Goal: Task Accomplishment & Management: Manage account settings

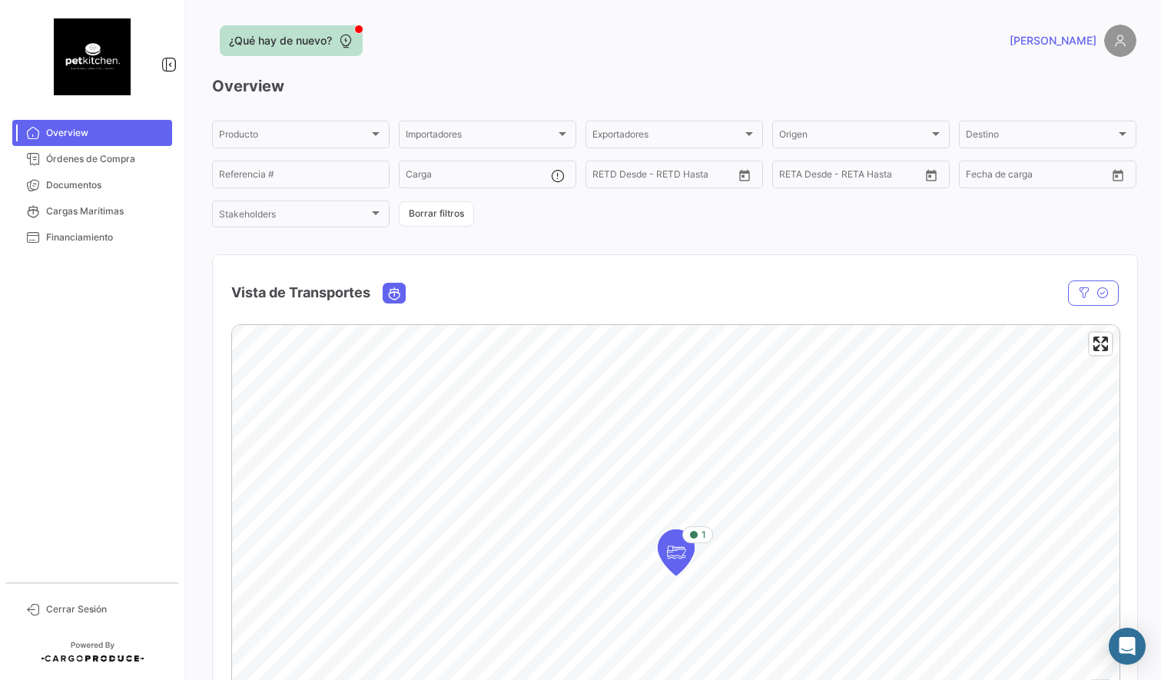
click at [352, 28] on button "¿Qué hay de nuevo?" at bounding box center [291, 40] width 143 height 31
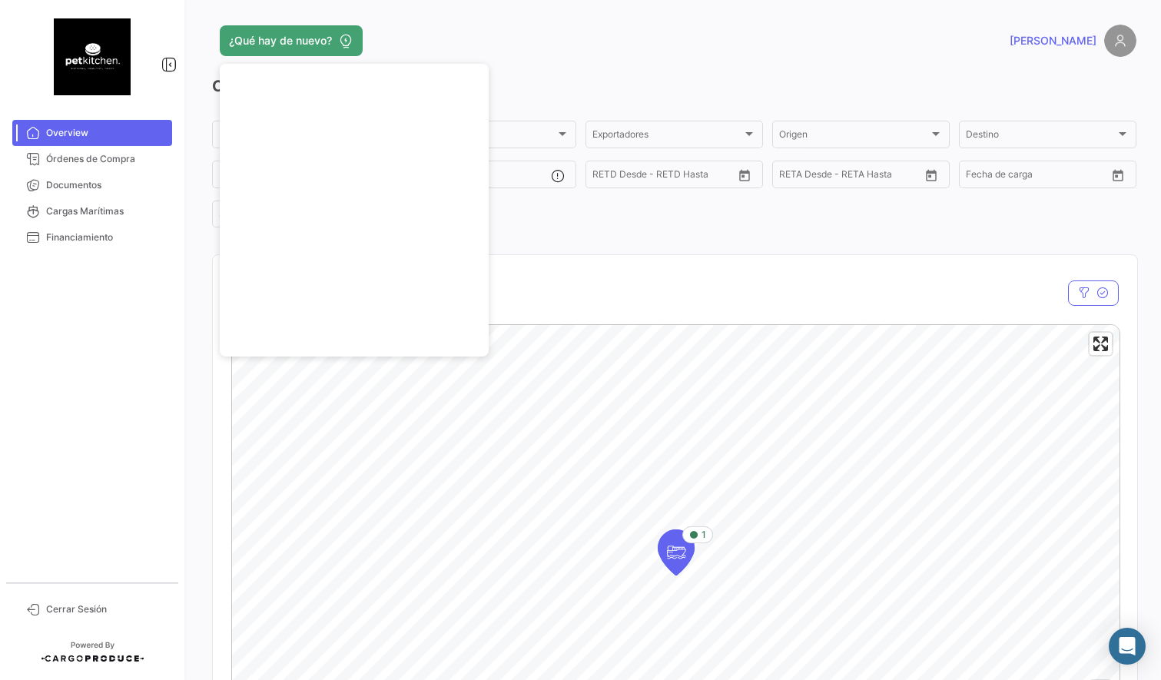
click at [445, 32] on div "¿Qué hay de nuevo?" at bounding box center [466, 40] width 509 height 31
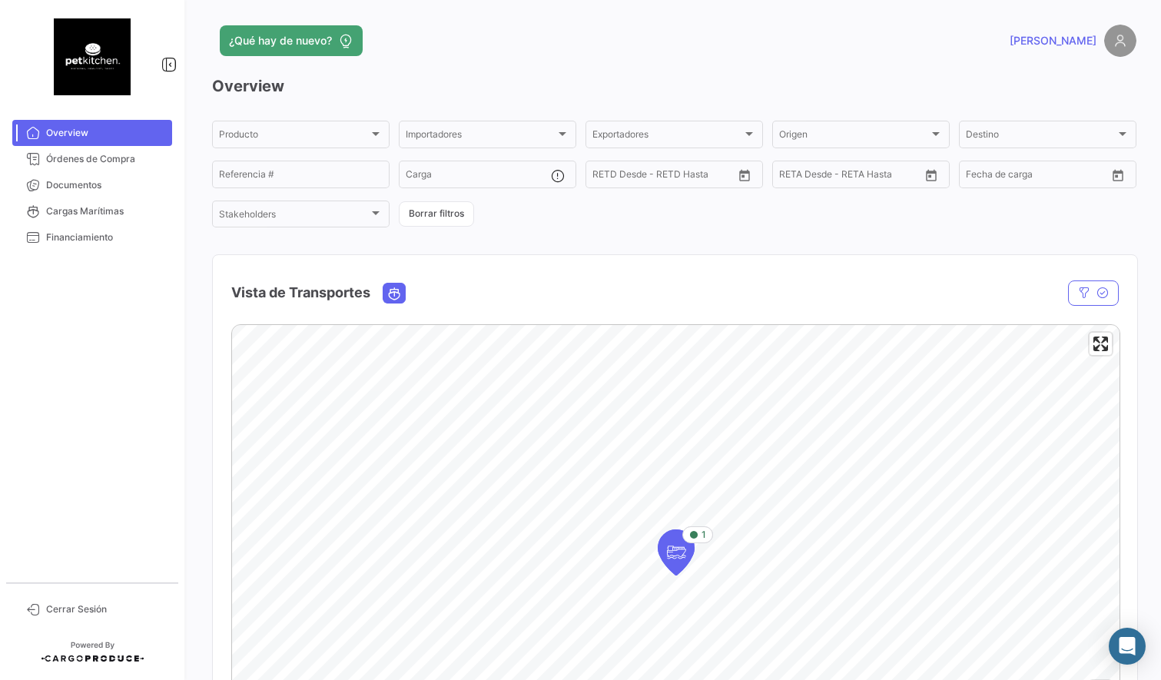
click at [434, 22] on div "¿Qué hay de nuevo? [PERSON_NAME] Overview Producto Producto Importadores Import…" at bounding box center [674, 340] width 974 height 680
click at [102, 68] on img at bounding box center [92, 56] width 77 height 77
click at [79, 163] on span "Órdenes de Compra" at bounding box center [106, 159] width 120 height 14
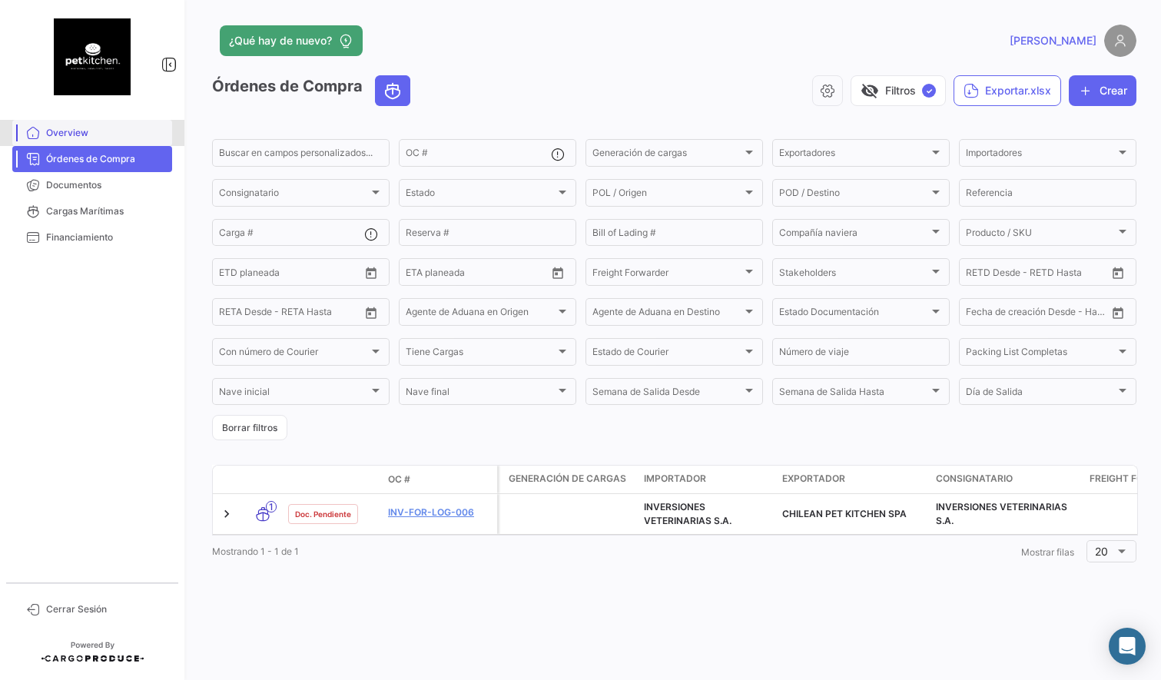
click at [84, 138] on span "Overview" at bounding box center [106, 133] width 120 height 14
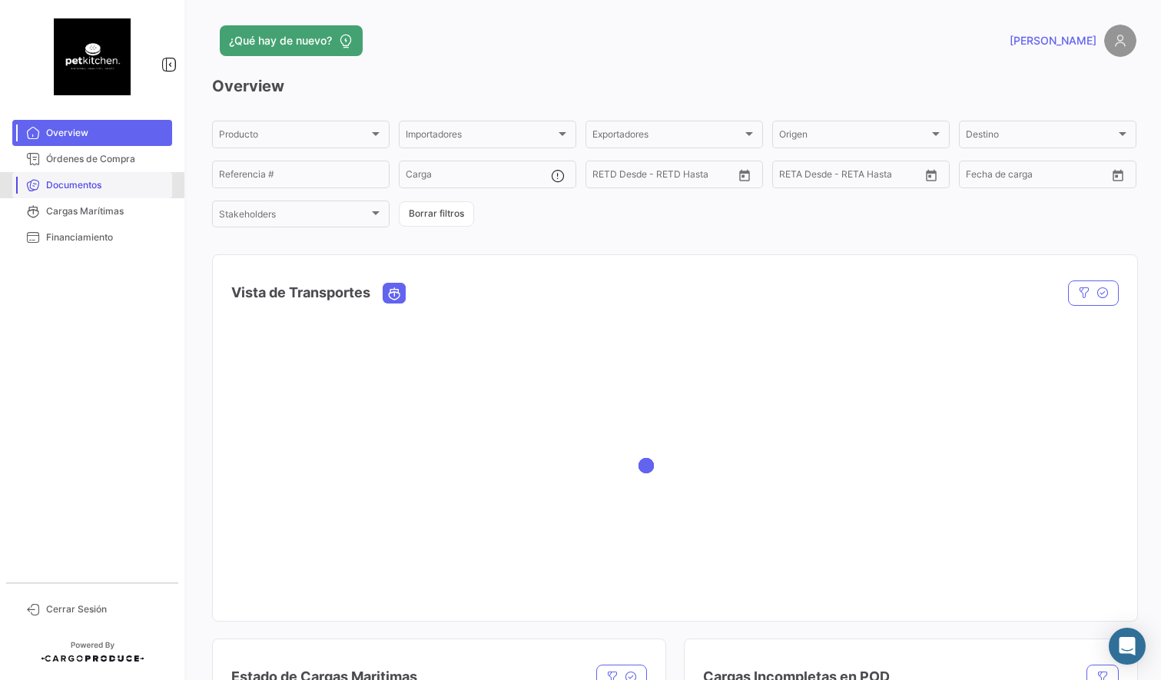
click at [88, 185] on span "Documentos" at bounding box center [106, 185] width 120 height 14
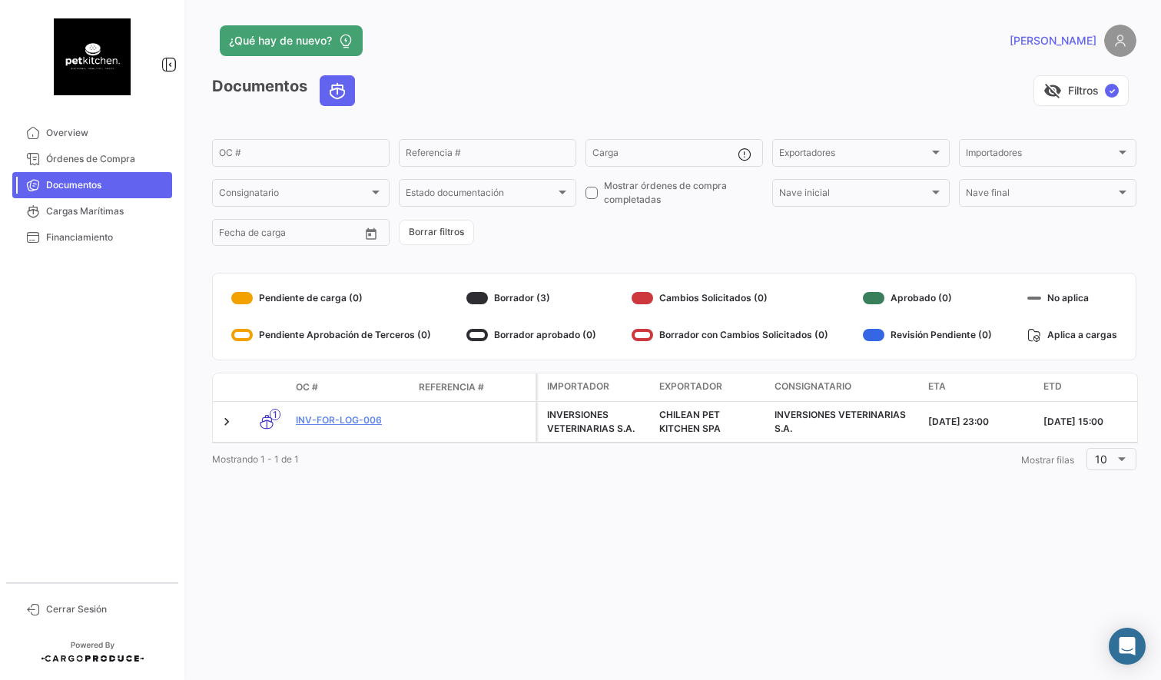
click at [85, 309] on mat-nav-list "Overview Órdenes de Compra Documentos Cargas Marítimas Financiamiento" at bounding box center [92, 345] width 184 height 463
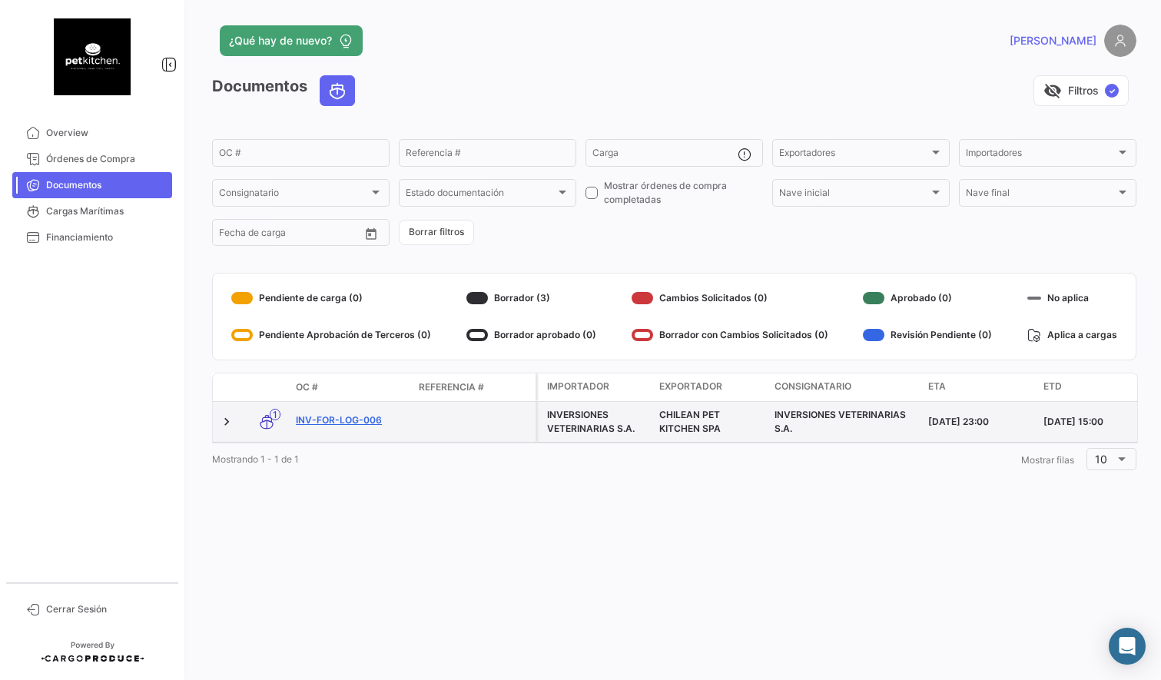
click at [334, 421] on link "INV-FOR-LOG-006" at bounding box center [351, 420] width 111 height 14
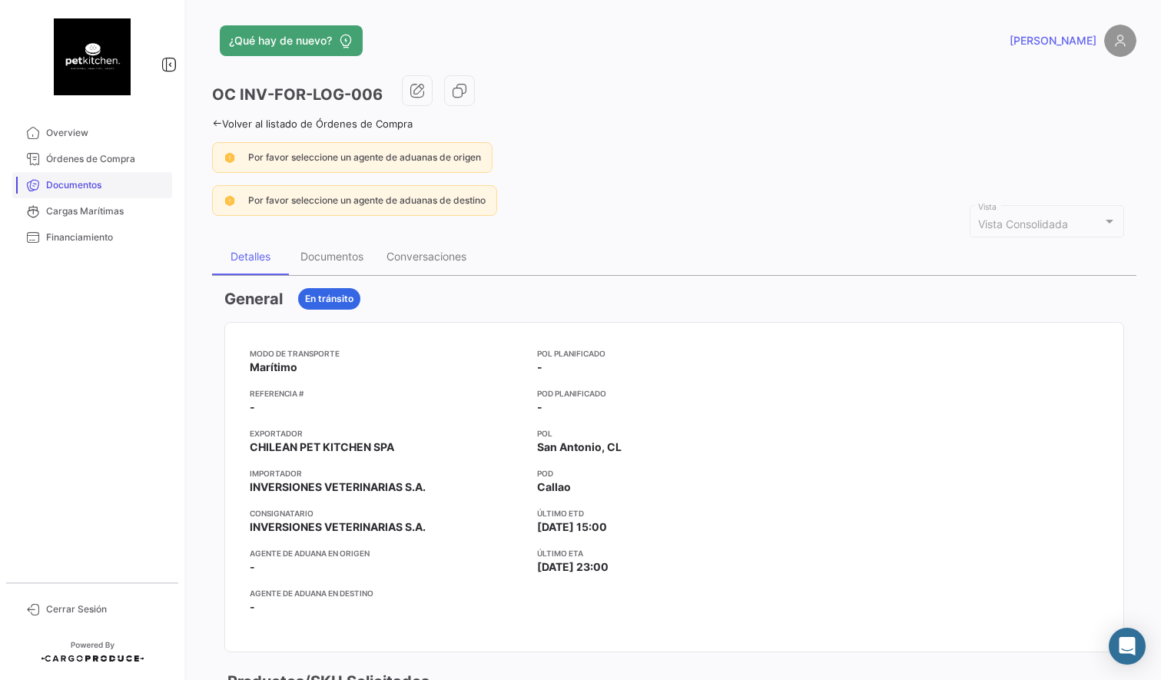
drag, startPoint x: 85, startPoint y: 298, endPoint x: 80, endPoint y: 193, distance: 105.4
click at [85, 298] on mat-nav-list "Overview Órdenes de Compra Documentos Cargas Marítimas Financiamiento" at bounding box center [92, 345] width 184 height 463
click at [79, 181] on span "Documentos" at bounding box center [106, 185] width 120 height 14
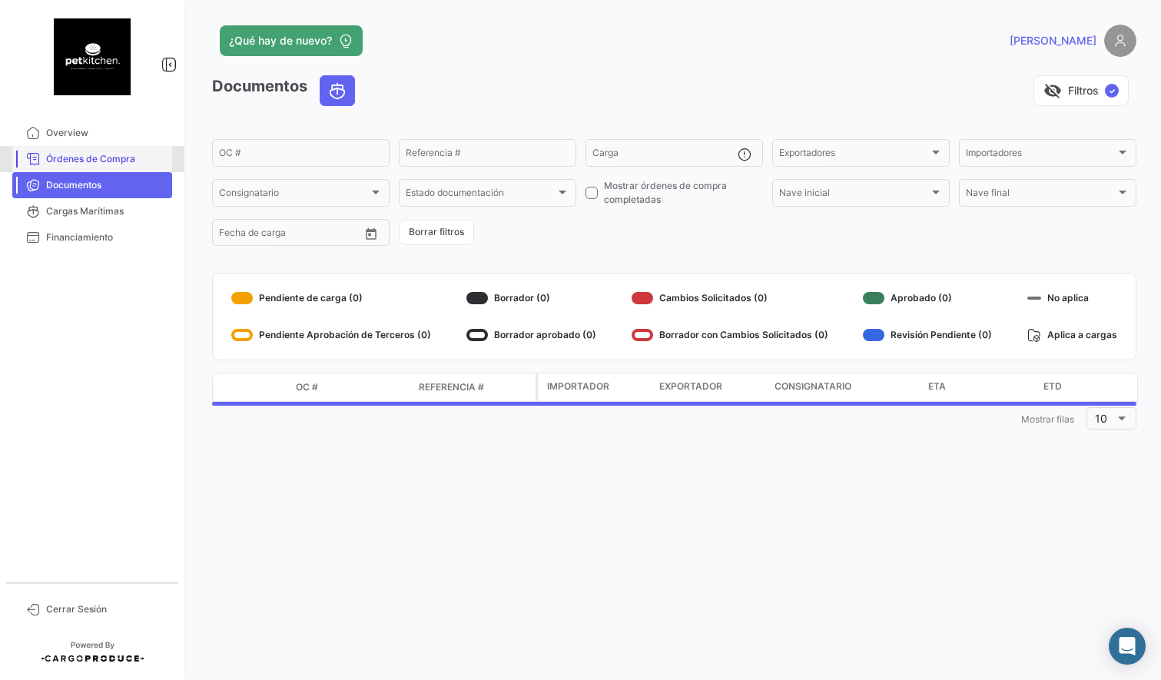
click at [80, 156] on span "Órdenes de Compra" at bounding box center [106, 159] width 120 height 14
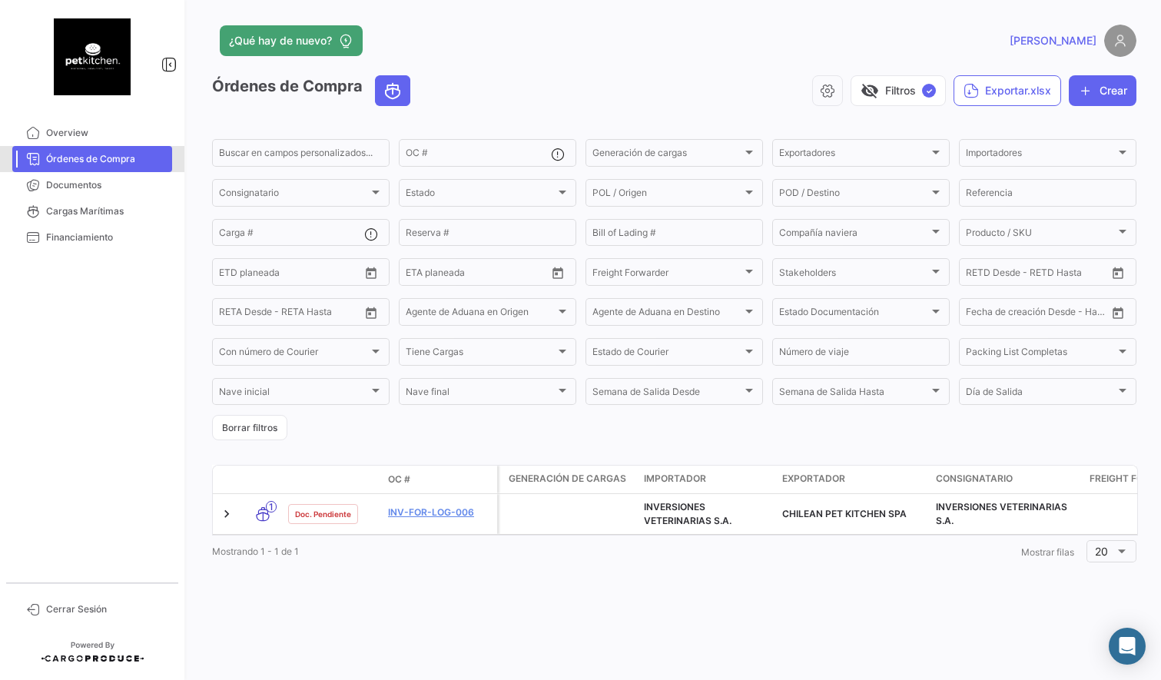
click at [80, 155] on span "Órdenes de Compra" at bounding box center [106, 159] width 120 height 14
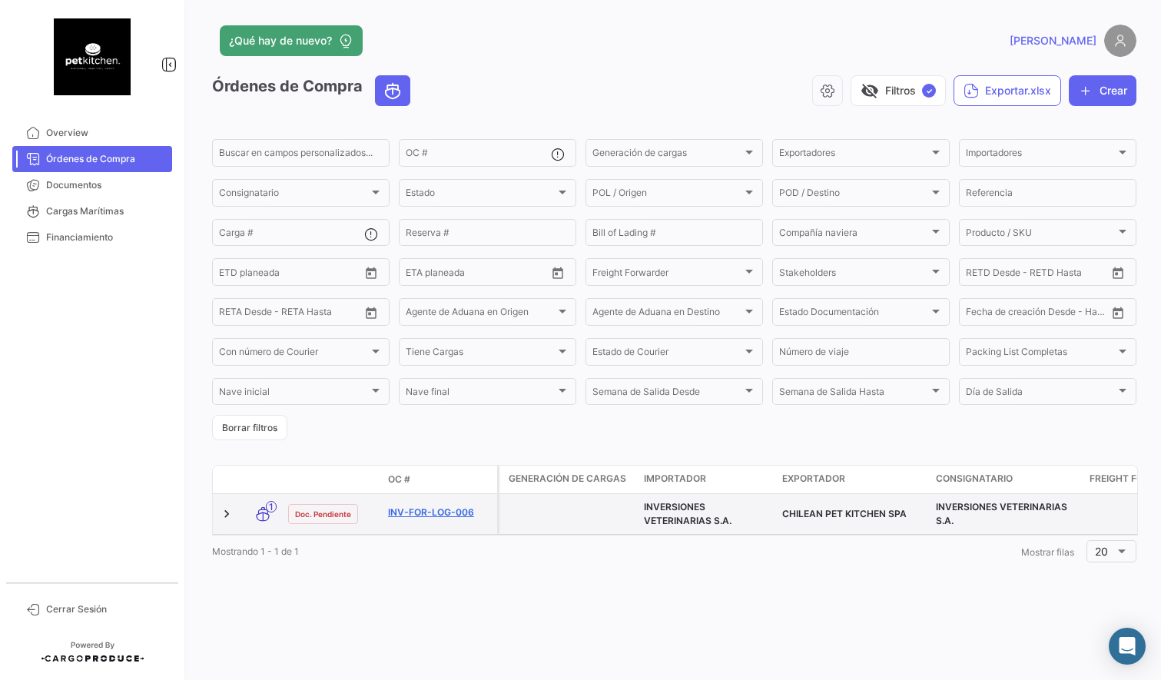
click at [420, 511] on link "INV-FOR-LOG-006" at bounding box center [439, 513] width 103 height 14
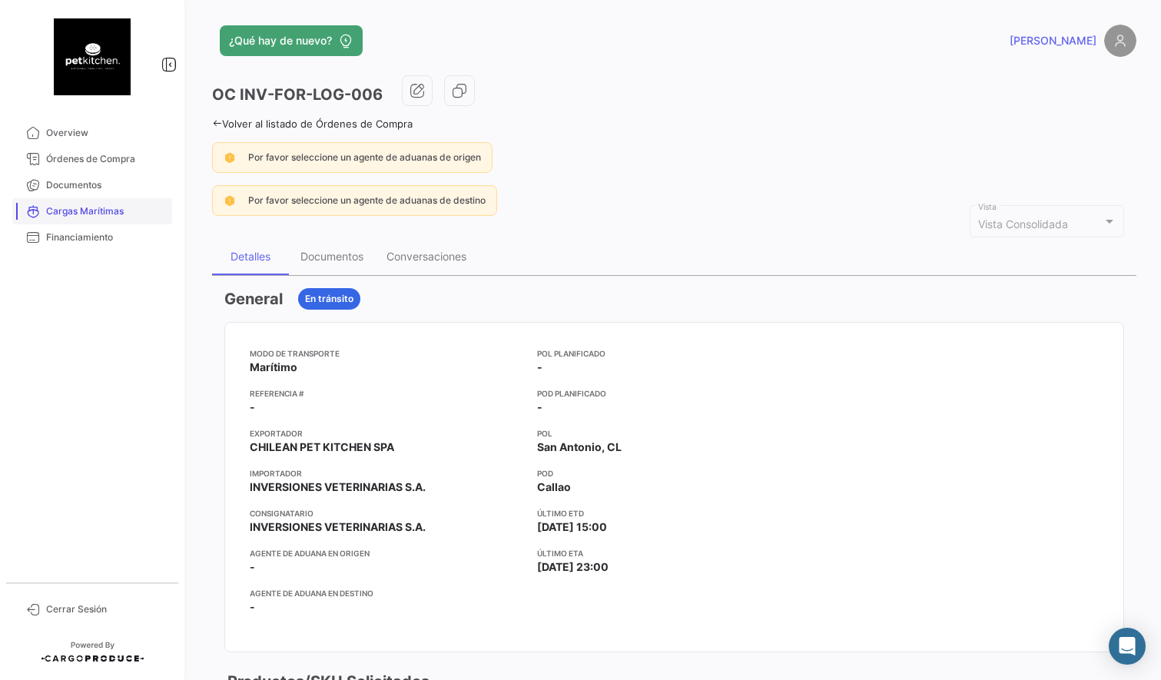
click at [75, 212] on span "Cargas Marítimas" at bounding box center [106, 211] width 120 height 14
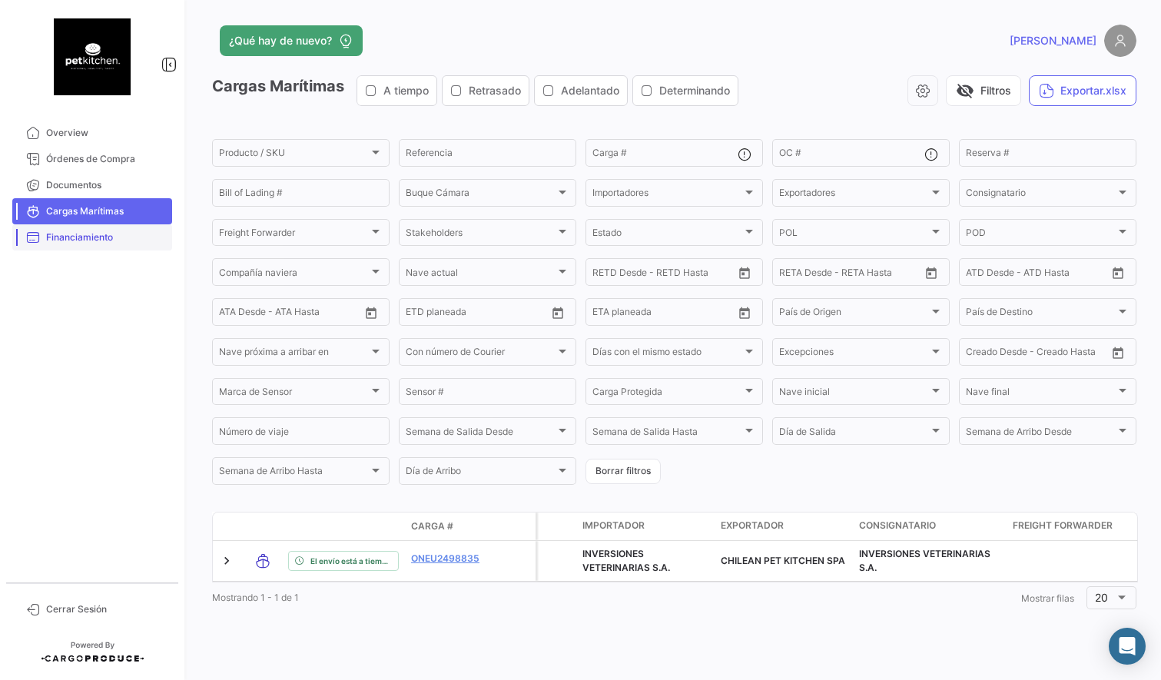
click at [84, 241] on span "Financiamiento" at bounding box center [106, 238] width 120 height 14
click at [73, 227] on link "Financiamiento" at bounding box center [92, 237] width 160 height 26
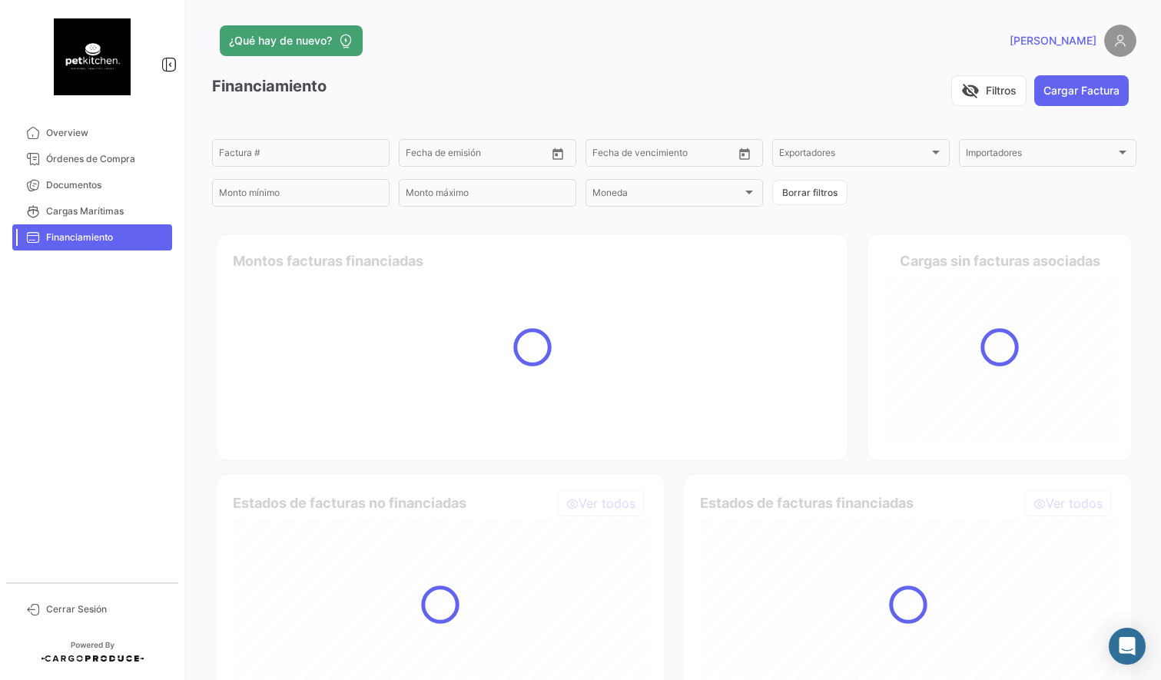
click at [75, 245] on link "Financiamiento" at bounding box center [92, 237] width 160 height 26
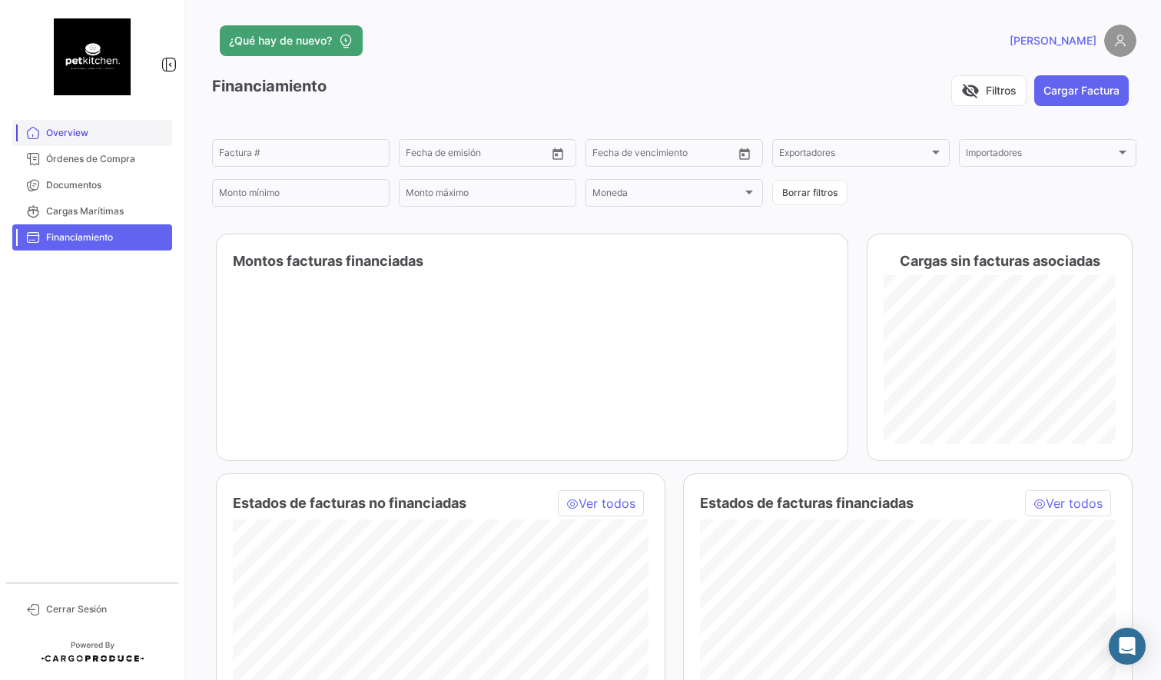
click at [55, 130] on span "Overview" at bounding box center [106, 133] width 120 height 14
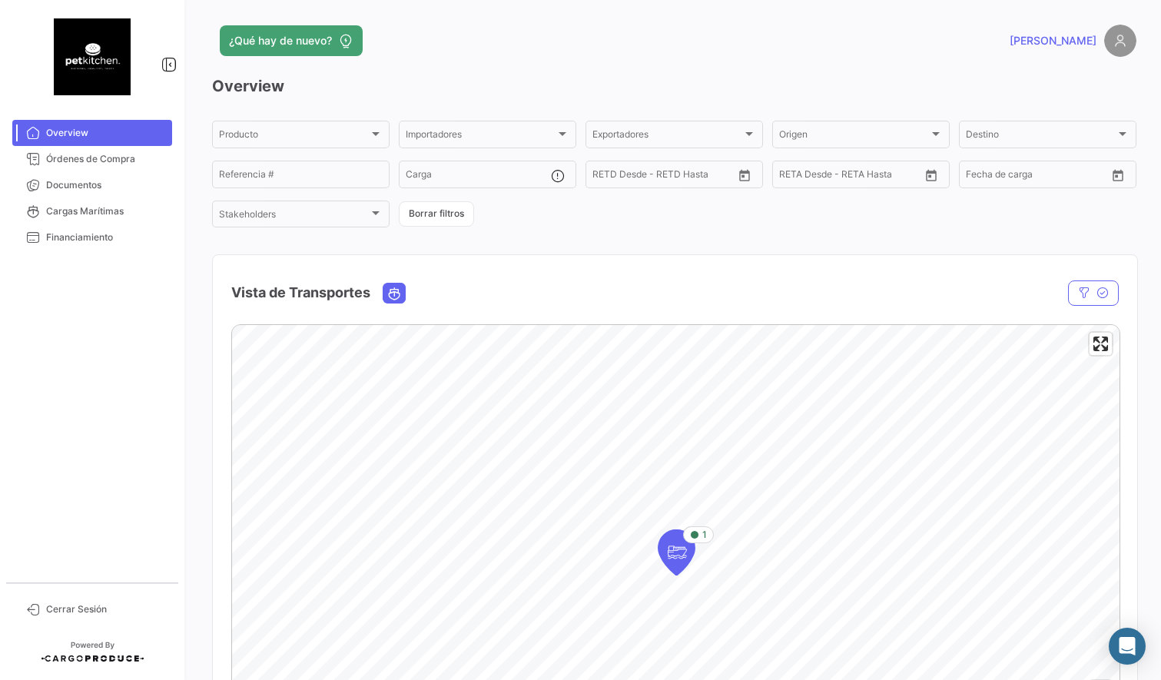
click at [1091, 41] on span "[PERSON_NAME]" at bounding box center [1053, 40] width 87 height 15
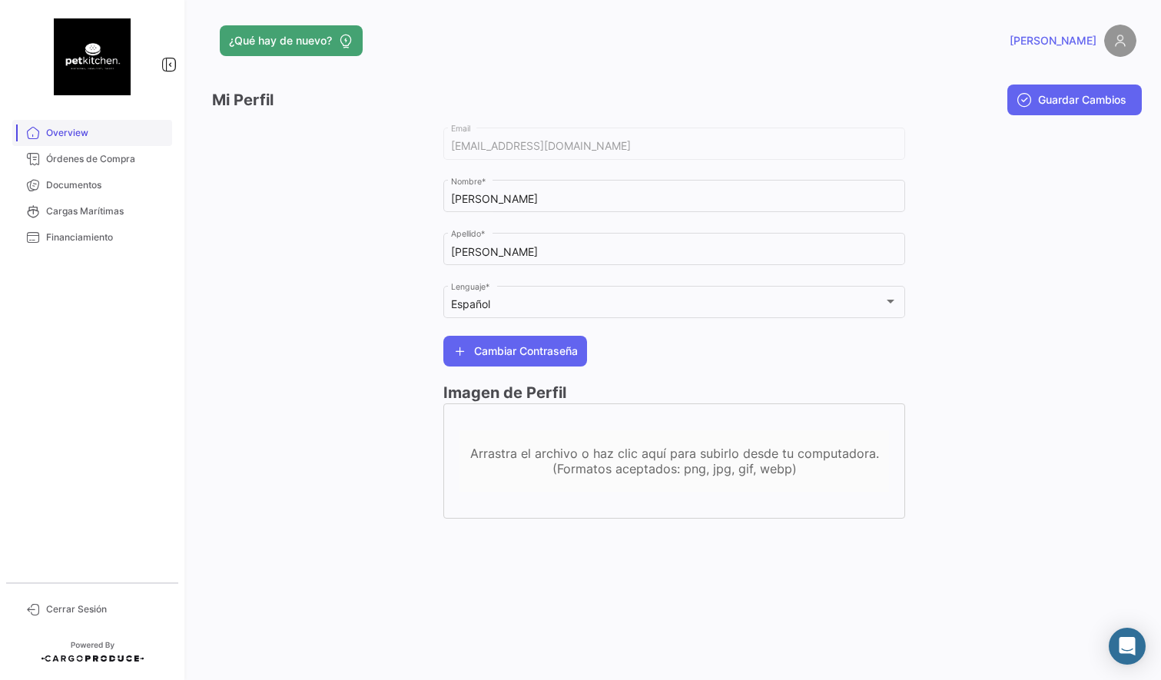
click at [81, 136] on span "Overview" at bounding box center [106, 133] width 120 height 14
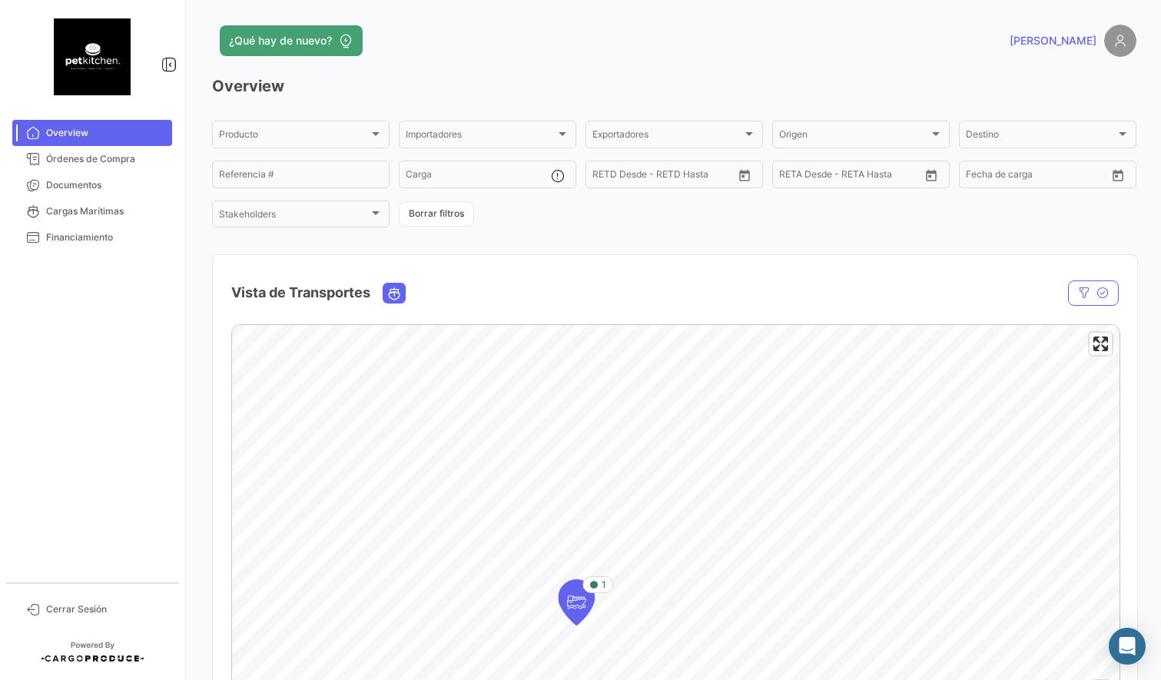
scroll to position [19, 0]
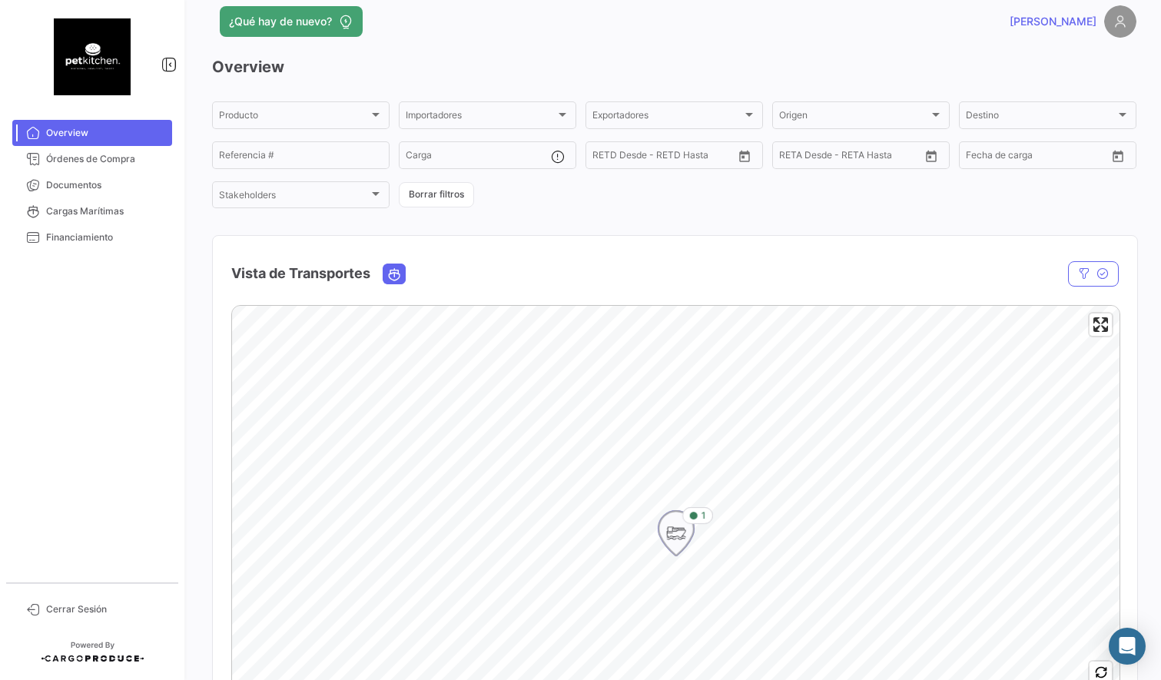
click at [670, 543] on icon "Map marker" at bounding box center [676, 533] width 22 height 32
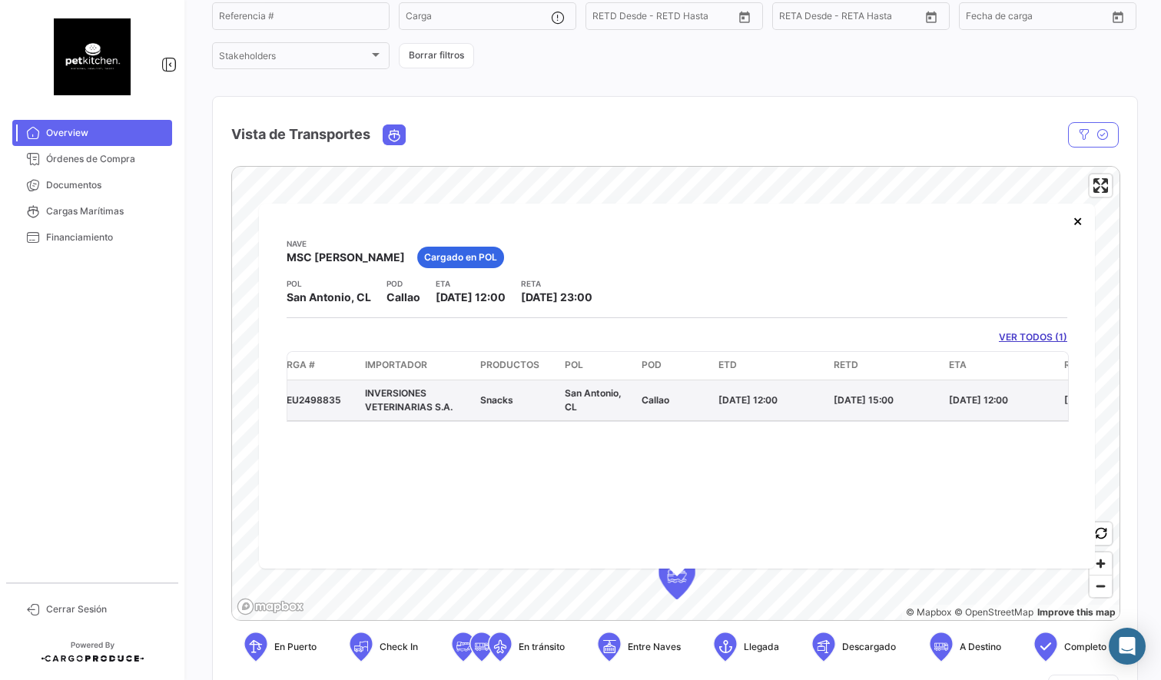
scroll to position [0, 0]
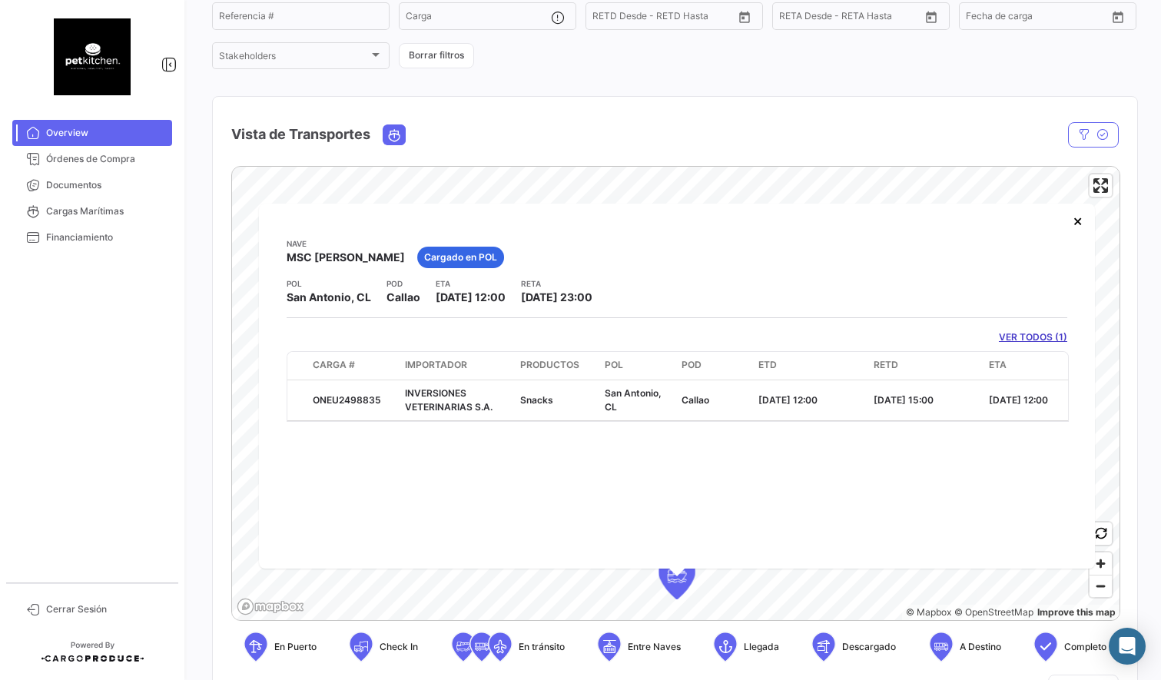
drag, startPoint x: 486, startPoint y: 466, endPoint x: 476, endPoint y: 465, distance: 10.0
click at [486, 466] on div "Nave MSC [PERSON_NAME] en POL POL [GEOGRAPHIC_DATA][PERSON_NAME], CL POD [GEOGR…" at bounding box center [677, 386] width 836 height 365
click at [566, 456] on div "Nave MSC [PERSON_NAME] en POL POL [GEOGRAPHIC_DATA][PERSON_NAME], CL POD [GEOGR…" at bounding box center [677, 386] width 836 height 365
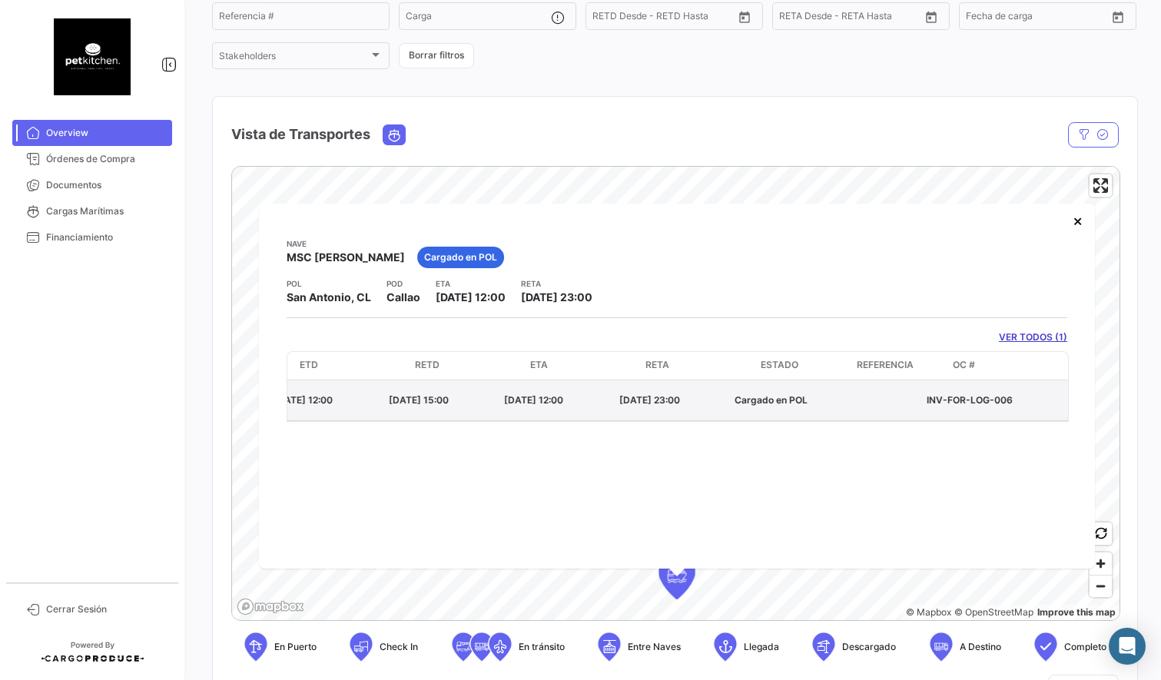
scroll to position [0, 491]
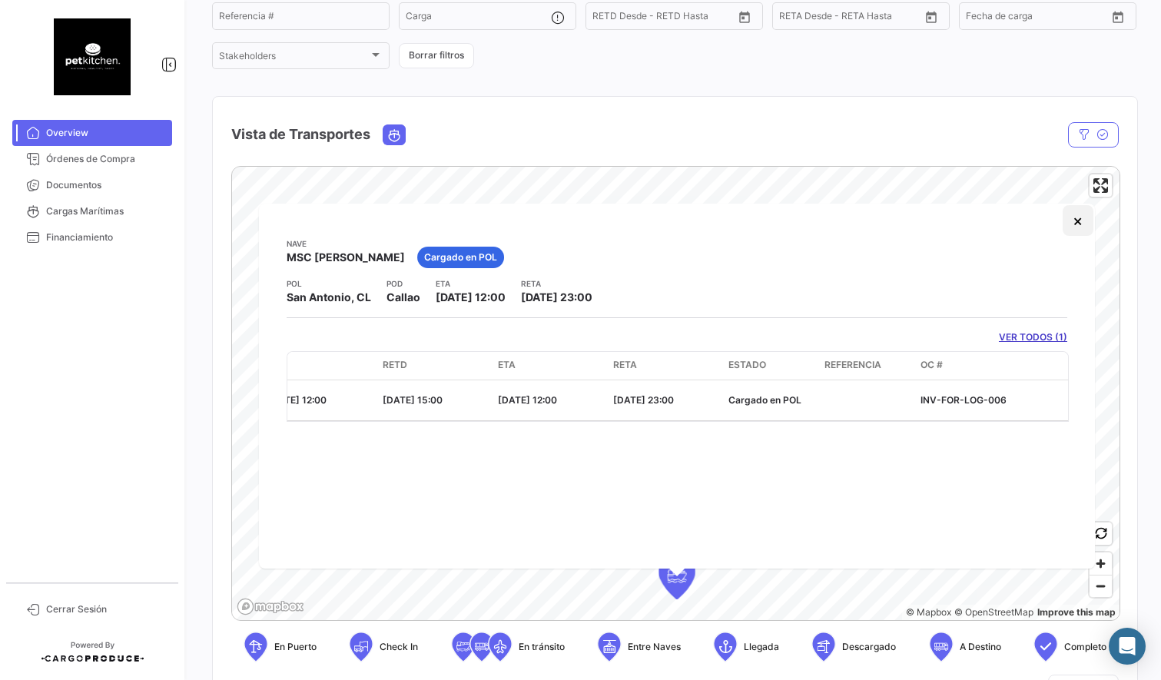
click at [1078, 220] on button "×" at bounding box center [1078, 220] width 31 height 31
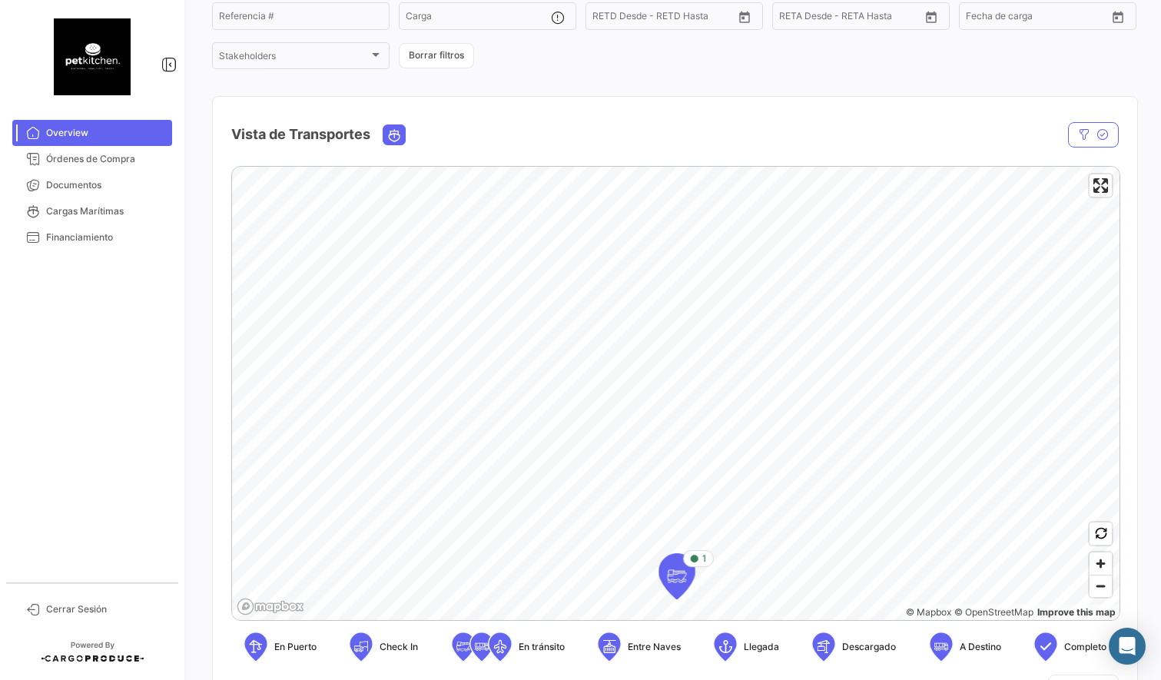
scroll to position [0, 0]
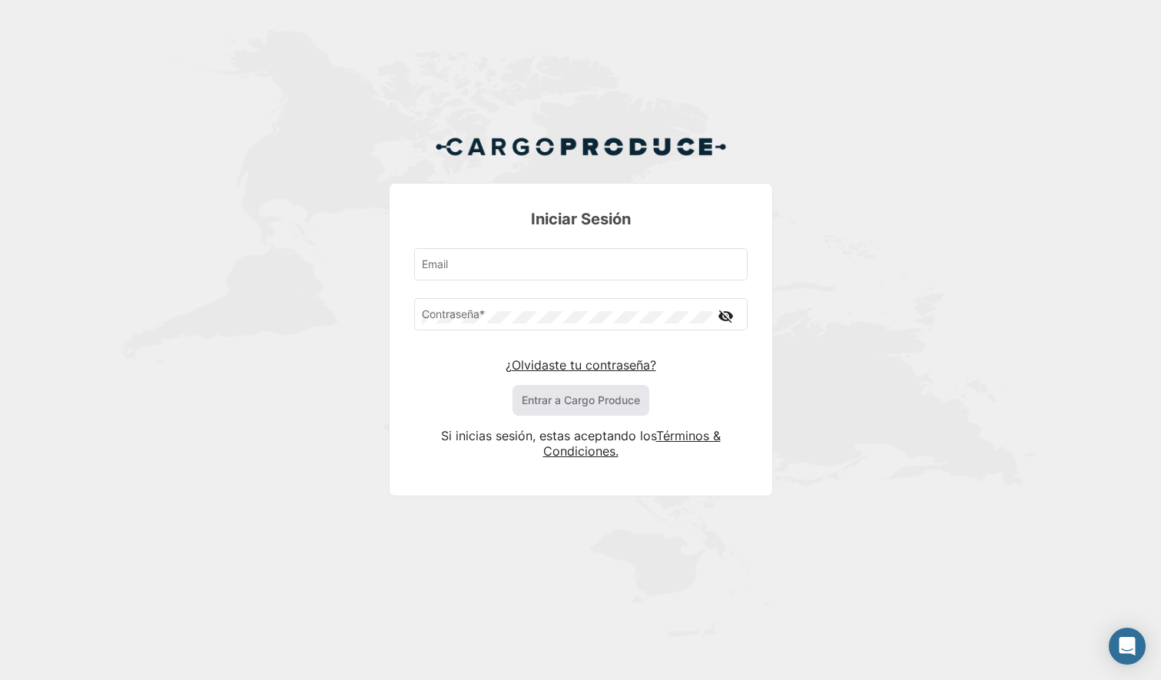
click at [339, 97] on div "Iniciar Sesión Email Contraseña * visibility_off ¿Olvidaste tu contraseña? Entr…" at bounding box center [580, 321] width 1161 height 643
drag, startPoint x: 1073, startPoint y: 218, endPoint x: 792, endPoint y: 270, distance: 286.1
click at [1073, 218] on div "Iniciar Sesión Email Contraseña * visibility_off ¿Olvidaste tu contraseña? Entr…" at bounding box center [580, 321] width 1161 height 643
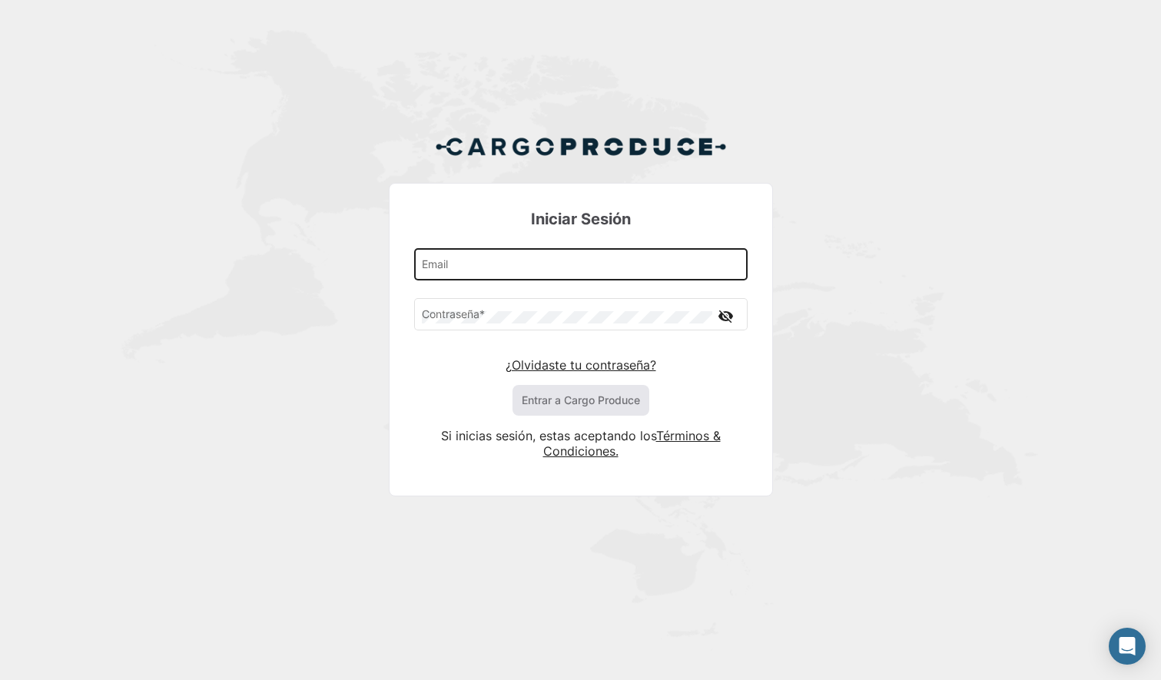
click at [526, 272] on input "Email" at bounding box center [580, 267] width 317 height 13
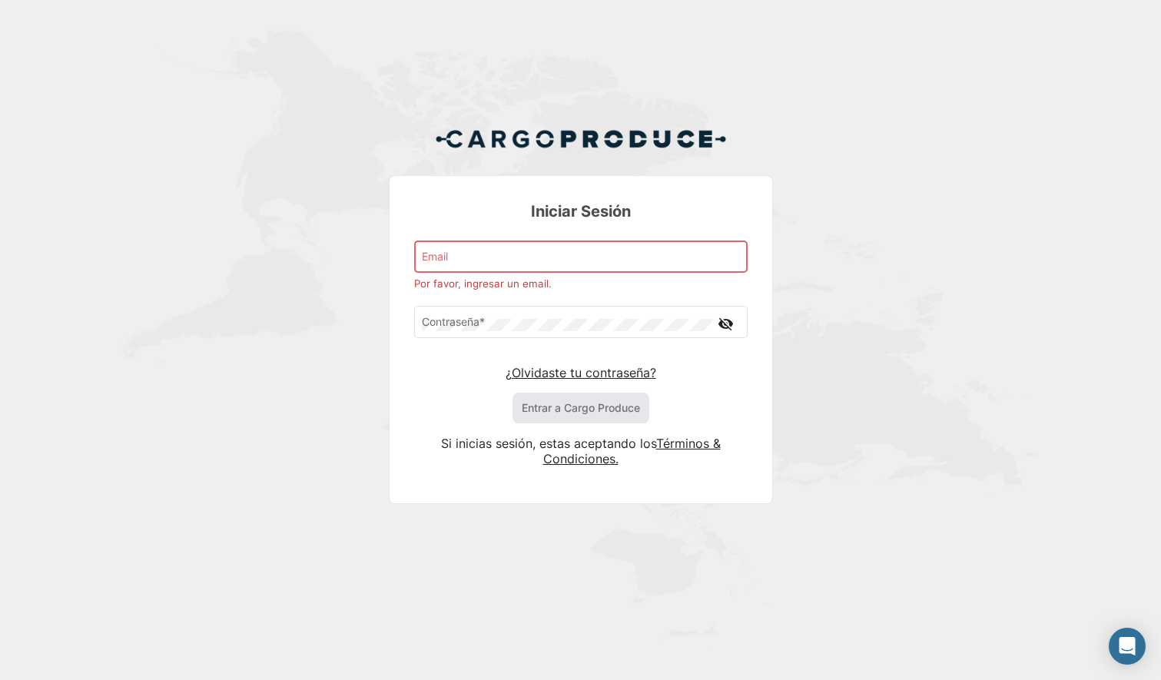
click at [466, 261] on input "Email" at bounding box center [580, 260] width 317 height 13
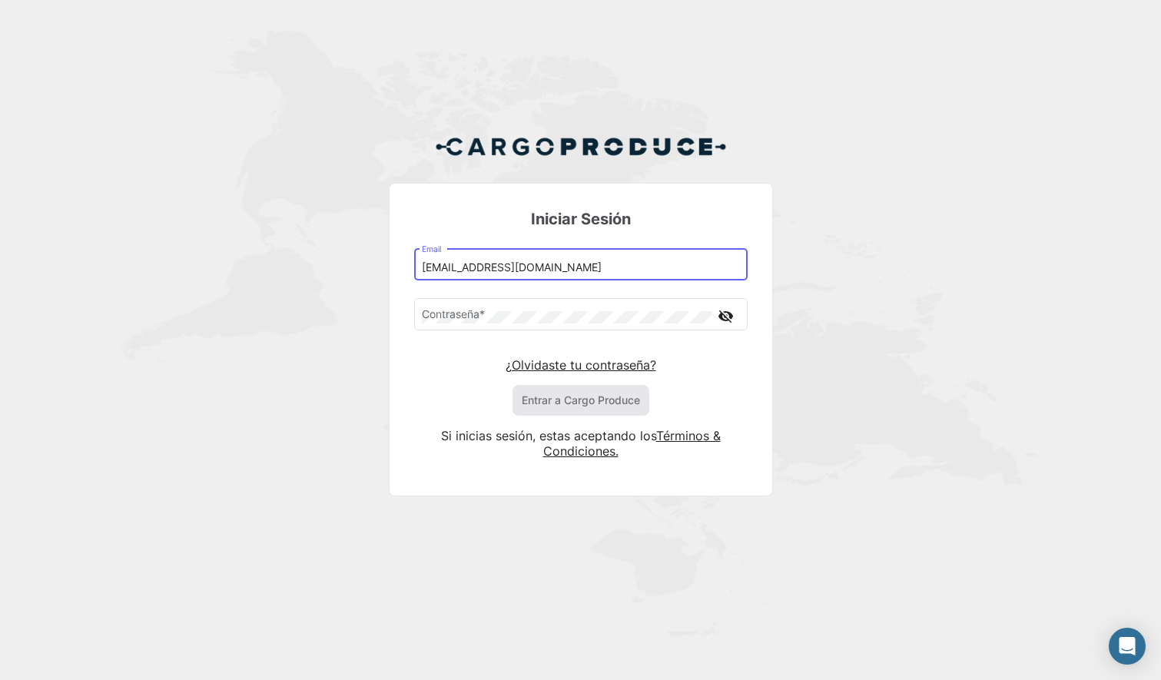
type input "[EMAIL_ADDRESS][DOMAIN_NAME]"
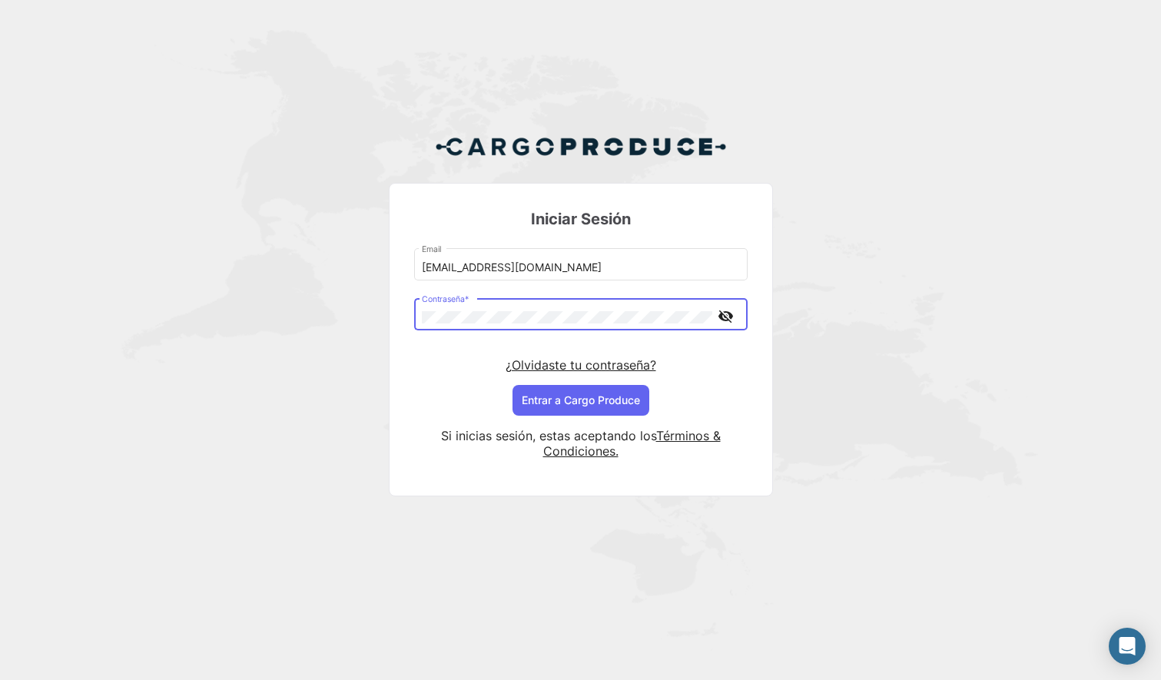
click at [559, 406] on button "Entrar a Cargo Produce" at bounding box center [581, 400] width 137 height 31
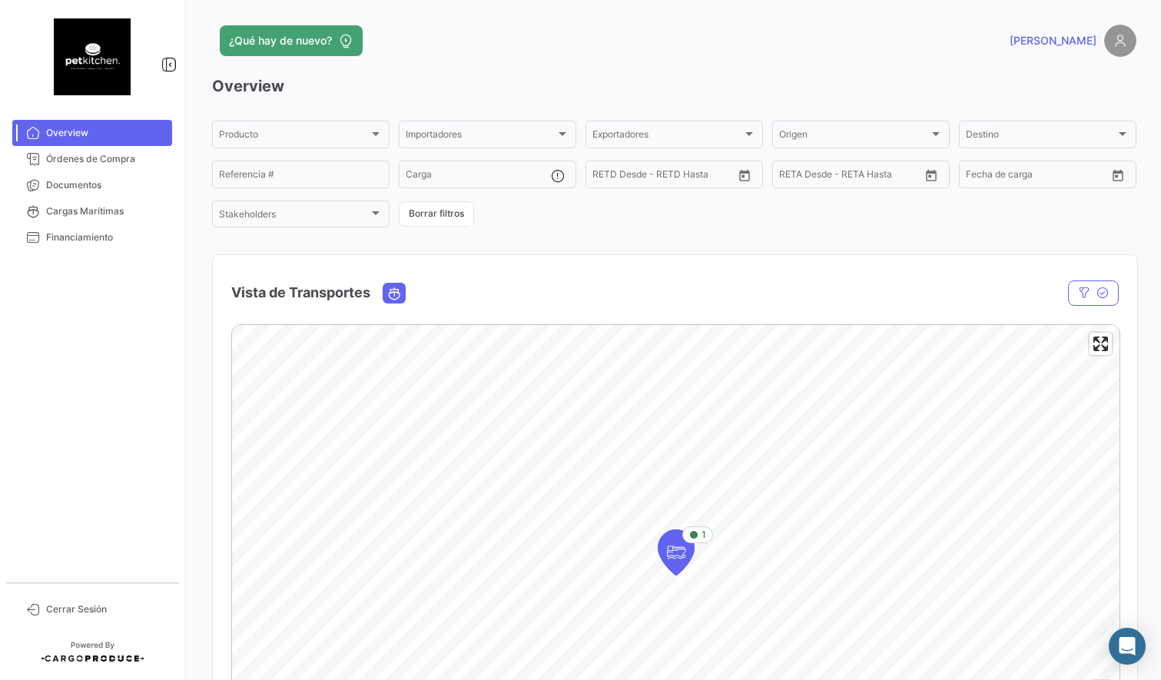
click at [93, 51] on img at bounding box center [92, 56] width 77 height 77
